Goal: Transaction & Acquisition: Purchase product/service

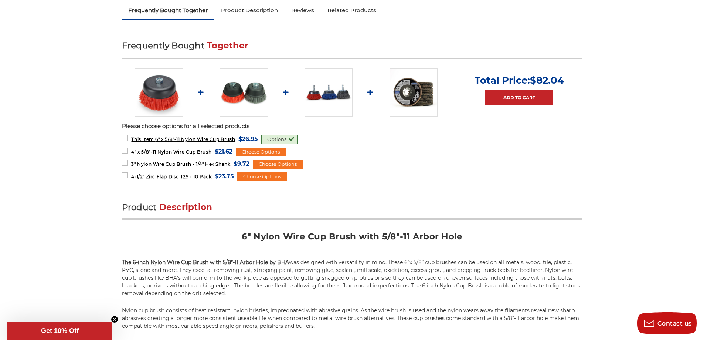
scroll to position [296, 0]
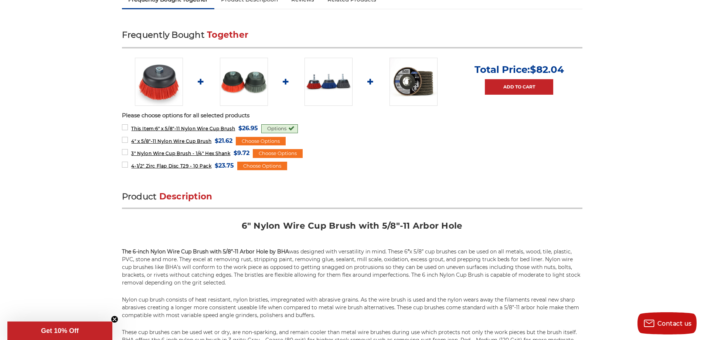
click at [245, 88] on img at bounding box center [244, 82] width 48 height 48
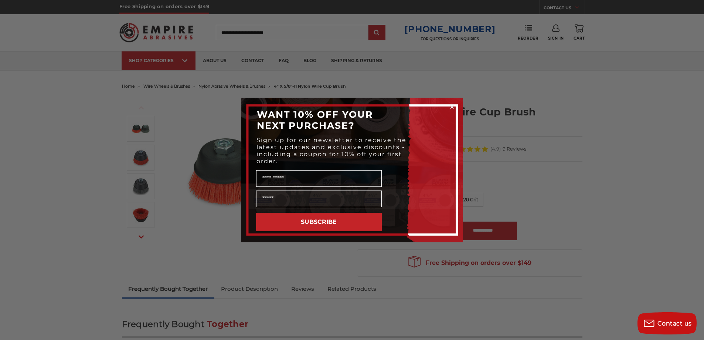
click at [522, 193] on div "Close dialog WANT 10% OFF YOUR NEXT PURCHASE? Sign up for our newsletter to rec…" at bounding box center [352, 170] width 704 height 340
click at [453, 104] on circle "Close dialog" at bounding box center [452, 107] width 7 height 7
